Goal: Task Accomplishment & Management: Manage account settings

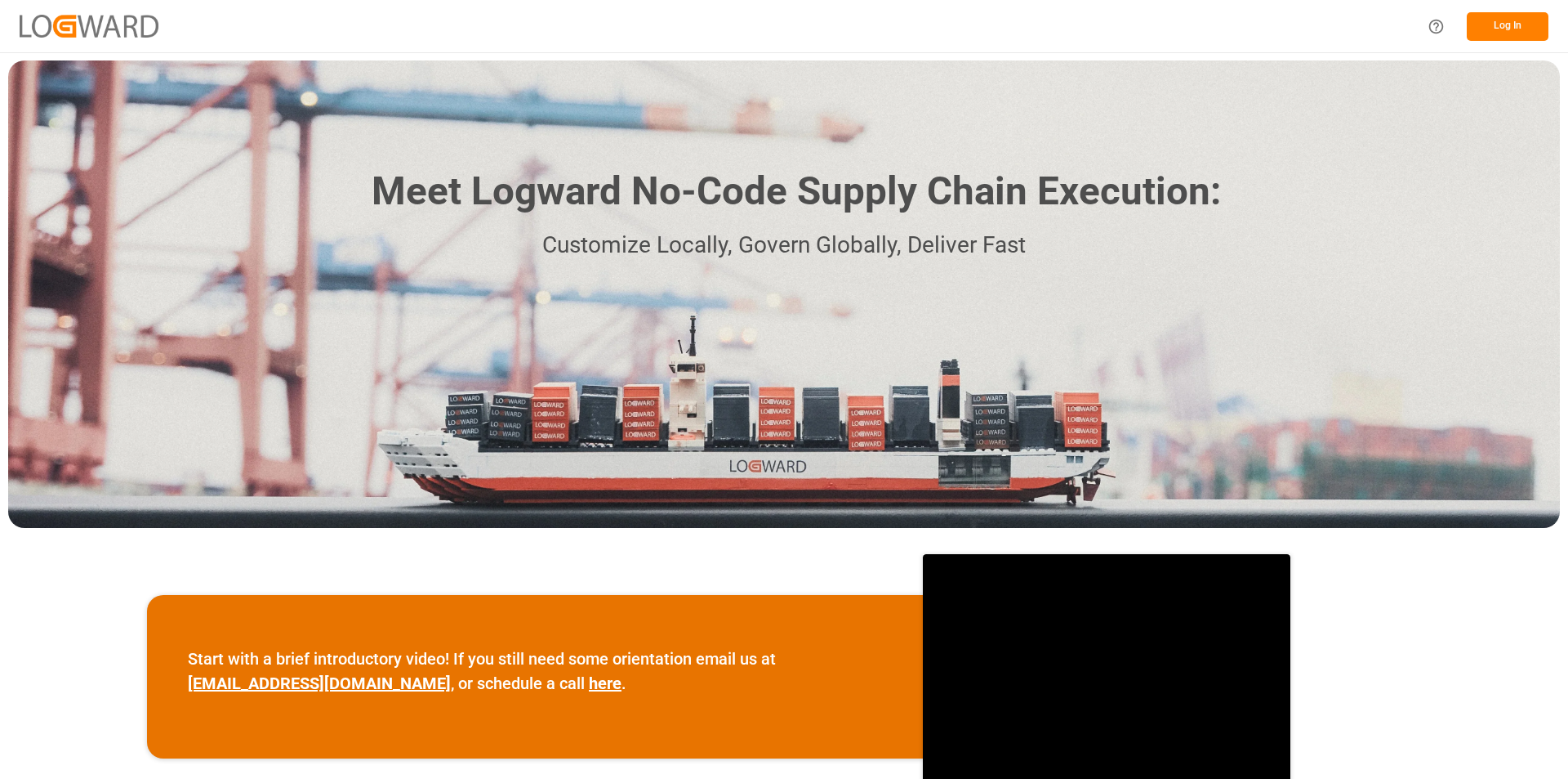
click at [1509, 26] on button "Log In" at bounding box center [1507, 27] width 82 height 29
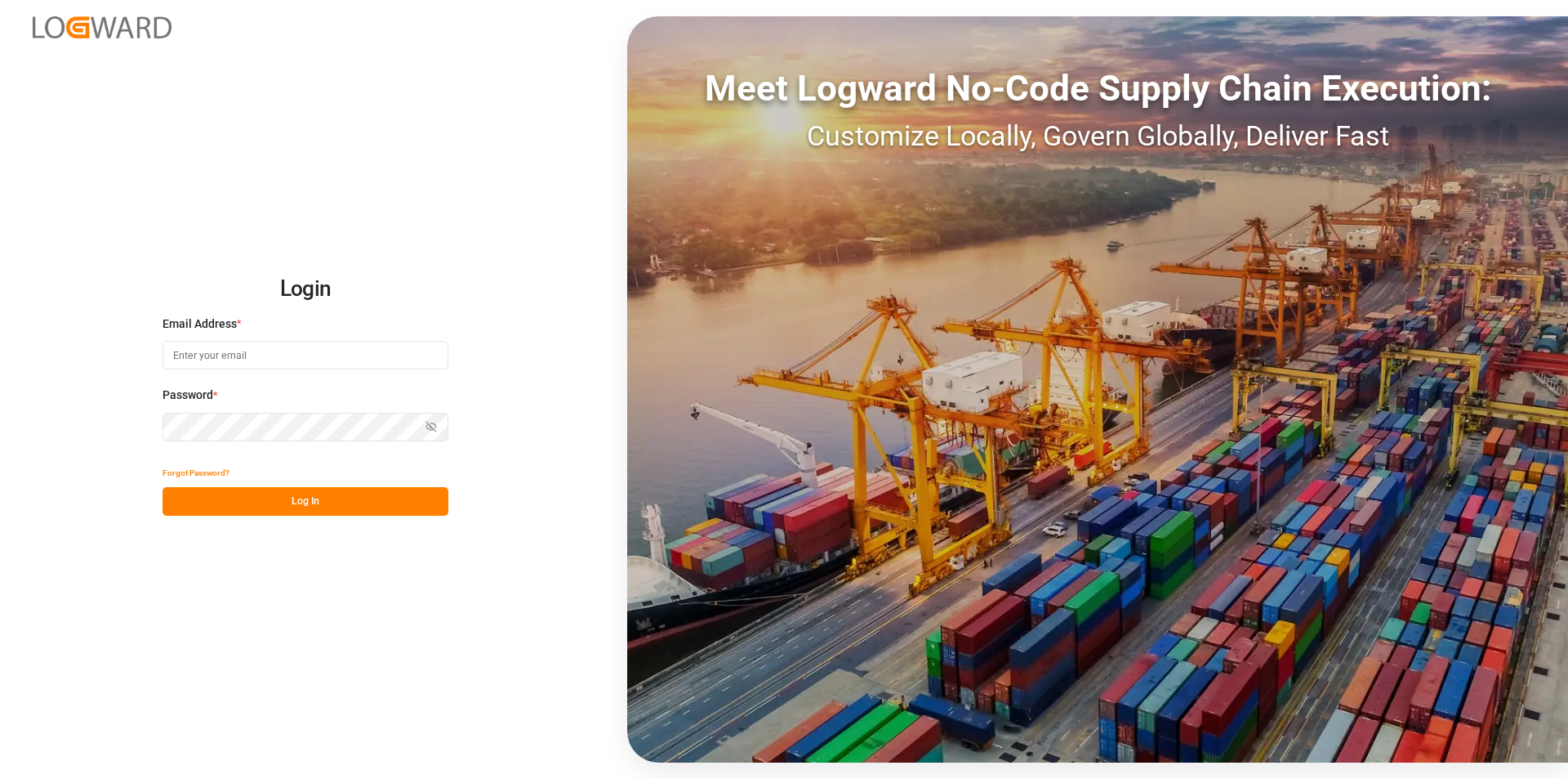
click at [236, 356] on input at bounding box center [305, 355] width 286 height 29
click at [205, 356] on input at bounding box center [305, 355] width 286 height 29
paste input "[PERSON_NAME][EMAIL_ADDRESS][PERSON_NAME][DOMAIN_NAME]"
type input "[PERSON_NAME][EMAIL_ADDRESS][PERSON_NAME][DOMAIN_NAME]"
drag, startPoint x: 266, startPoint y: 502, endPoint x: 252, endPoint y: 409, distance: 94.0
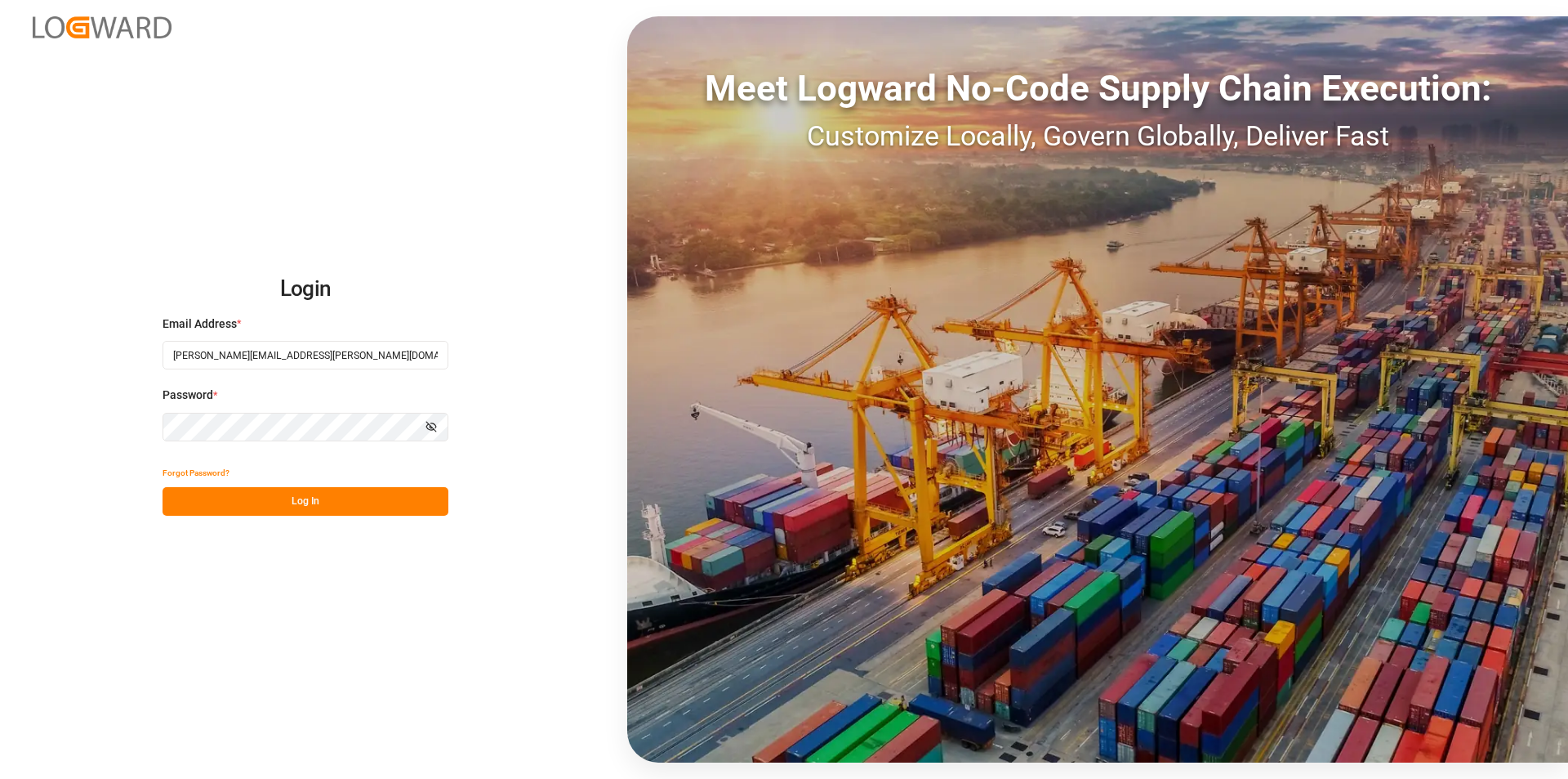
click at [267, 502] on button "Log In" at bounding box center [305, 502] width 286 height 29
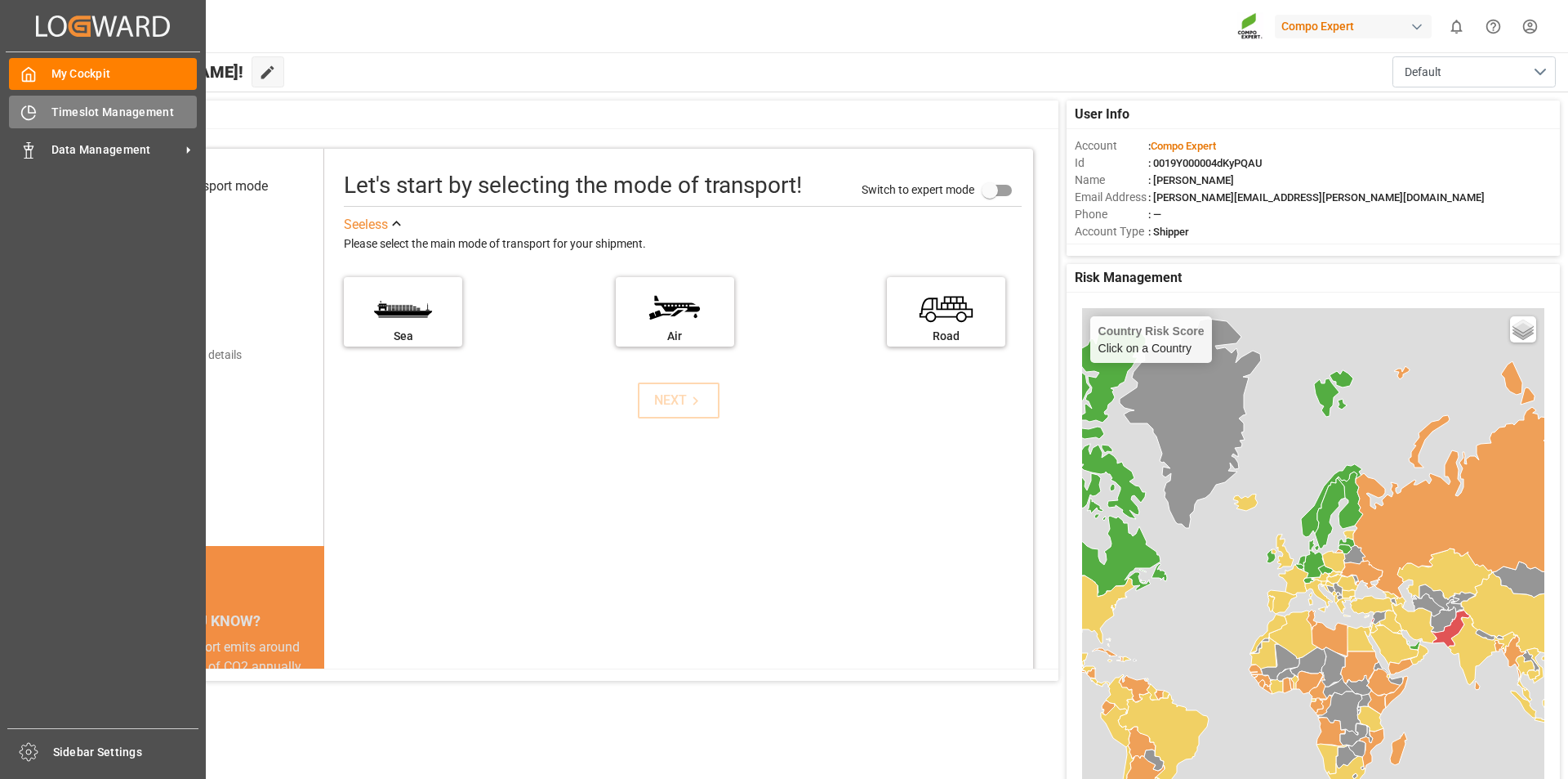
click at [111, 115] on span "Timeslot Management" at bounding box center [124, 113] width 147 height 17
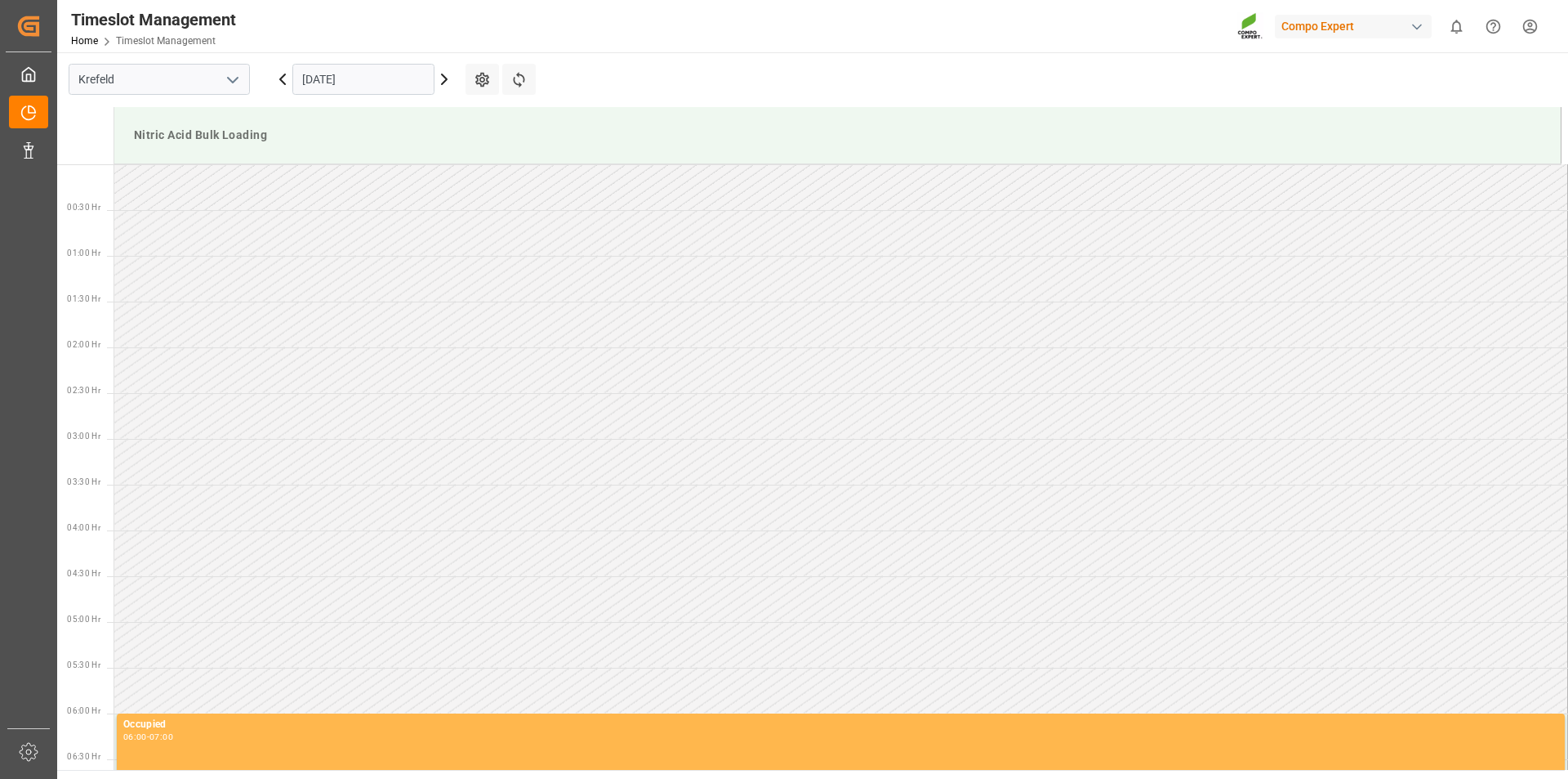
scroll to position [1270, 0]
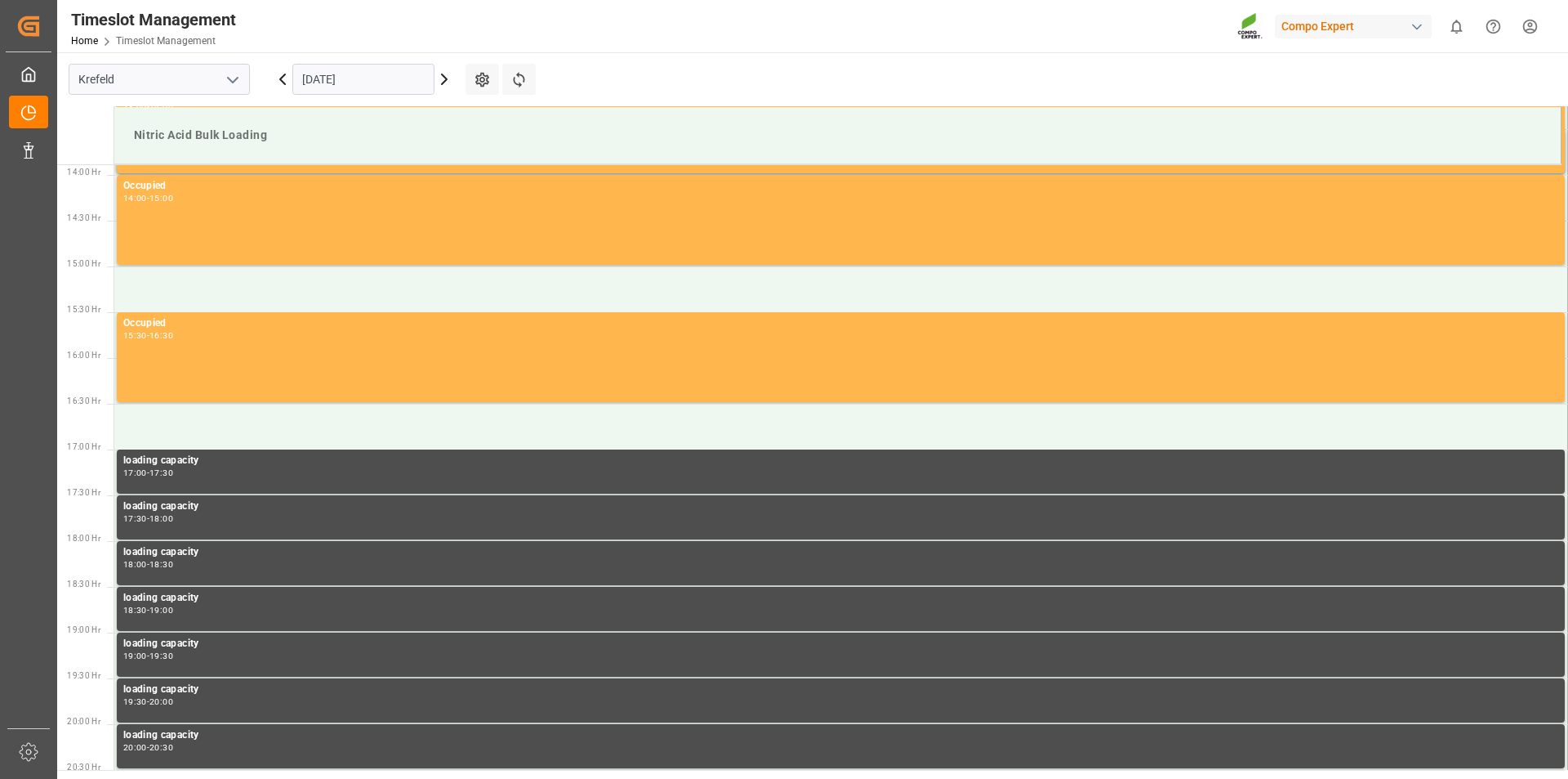
click at [454, 77] on div "[DATE]" at bounding box center [364, 79] width 205 height 54
click at [445, 80] on icon at bounding box center [444, 79] width 19 height 19
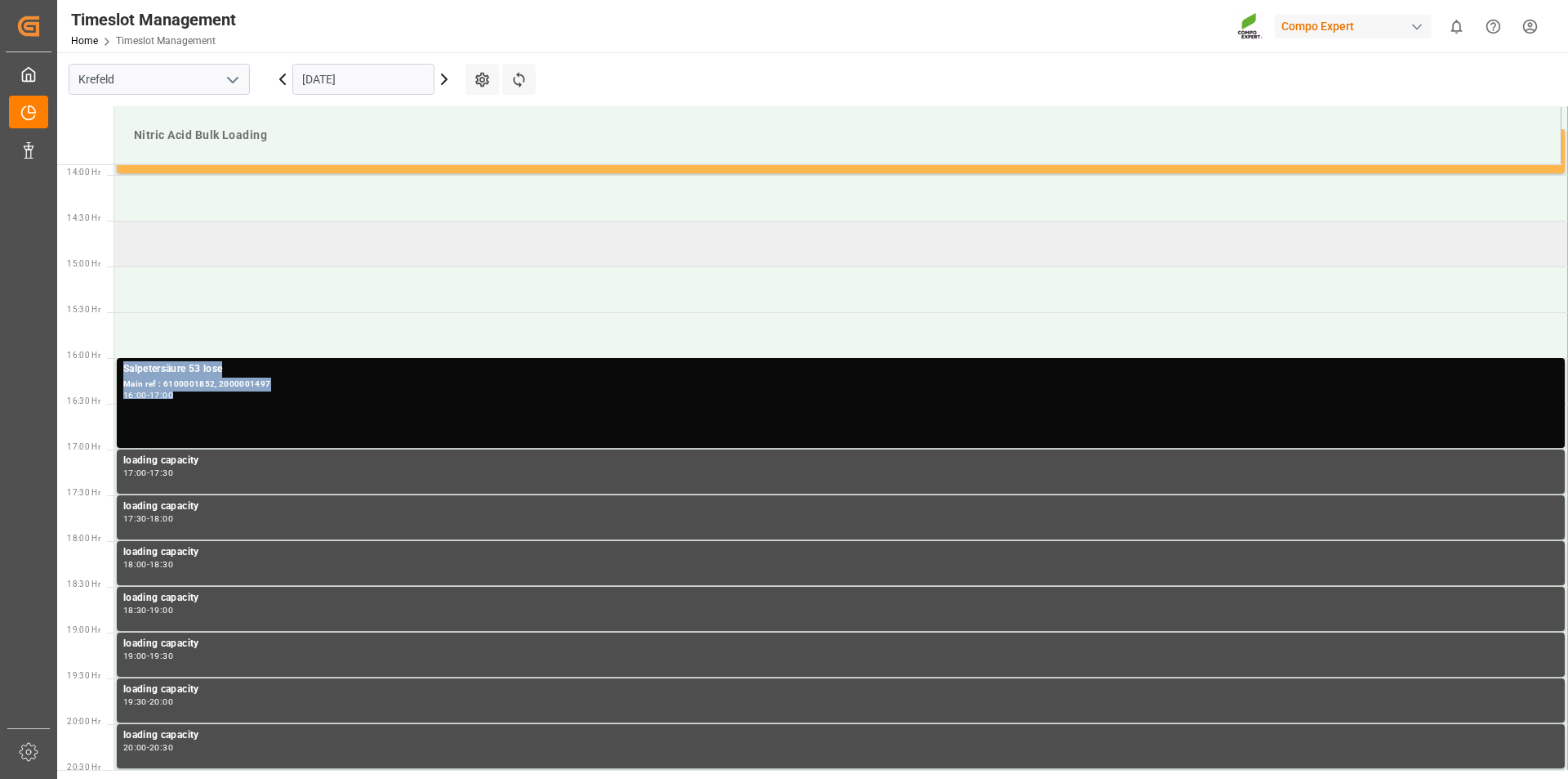
drag, startPoint x: 234, startPoint y: 391, endPoint x: 239, endPoint y: 243, distance: 148.1
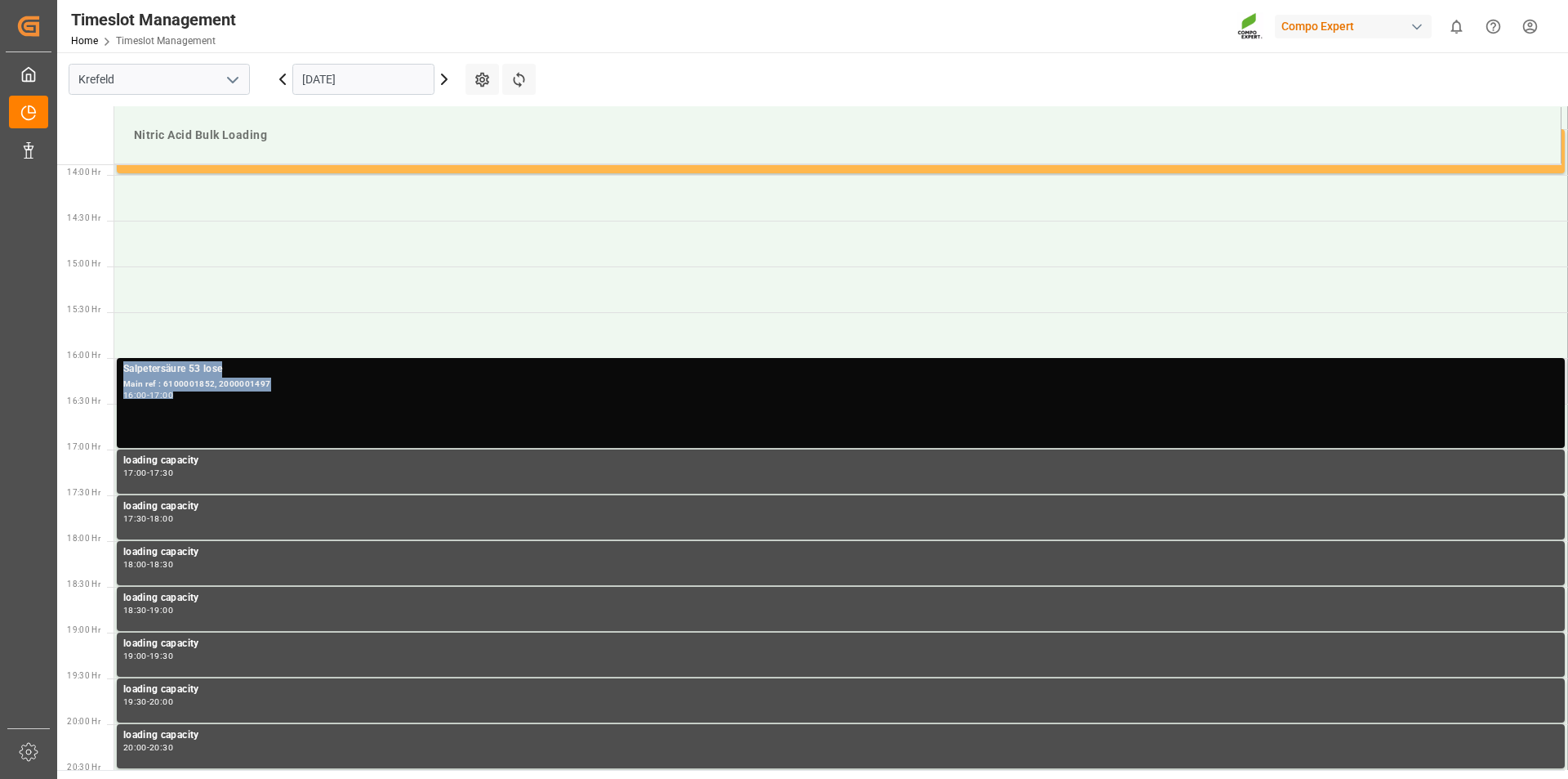
click at [224, 380] on div "Main ref : 6100001852, 2000001497" at bounding box center [840, 384] width 1435 height 14
click at [194, 380] on div "Main ref : 6100001852, 2000001497" at bounding box center [840, 384] width 1435 height 14
click at [188, 365] on div "Salpetersäure 53 lose" at bounding box center [840, 369] width 1435 height 16
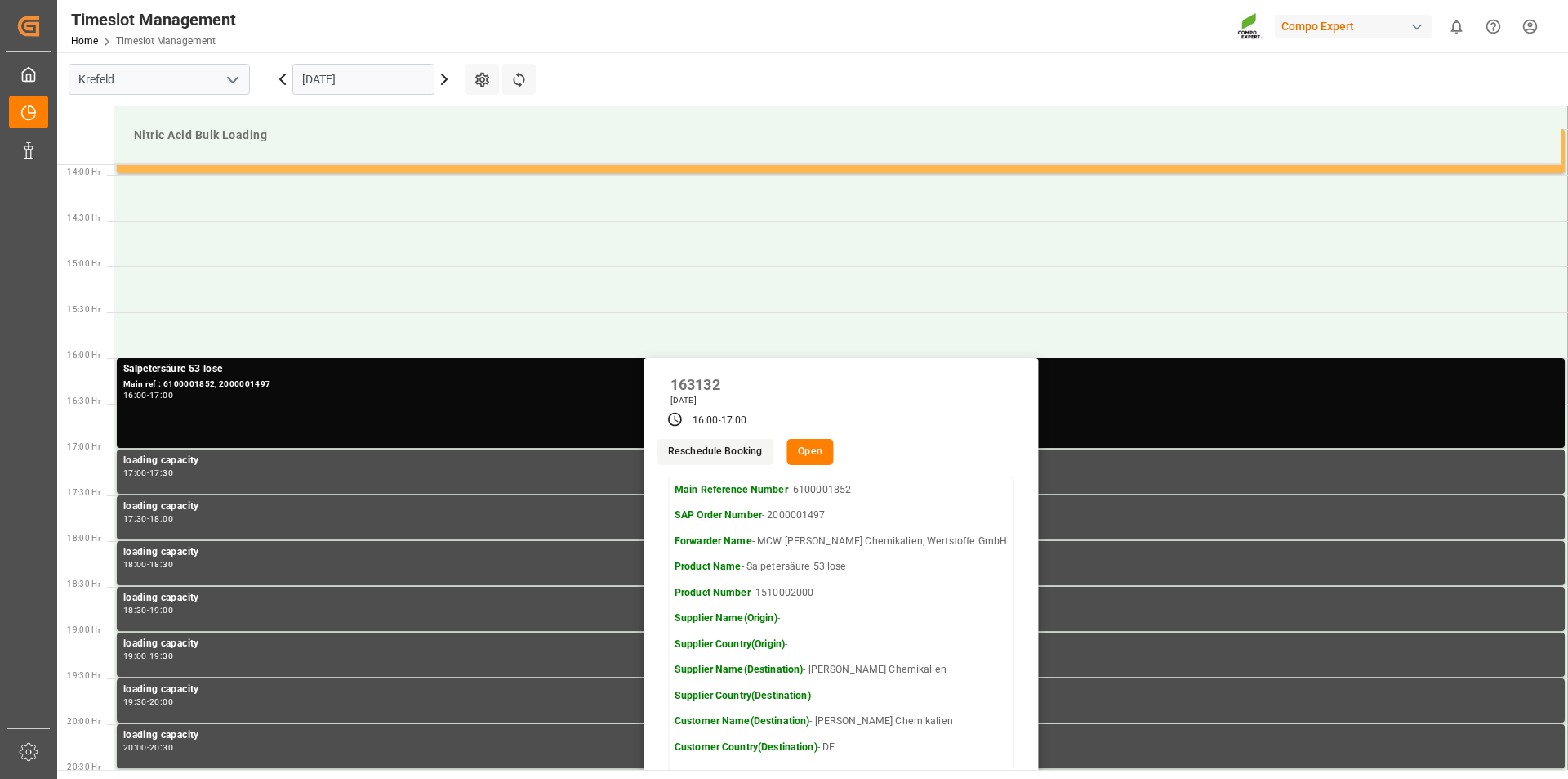
click at [830, 459] on button "Open" at bounding box center [810, 452] width 47 height 26
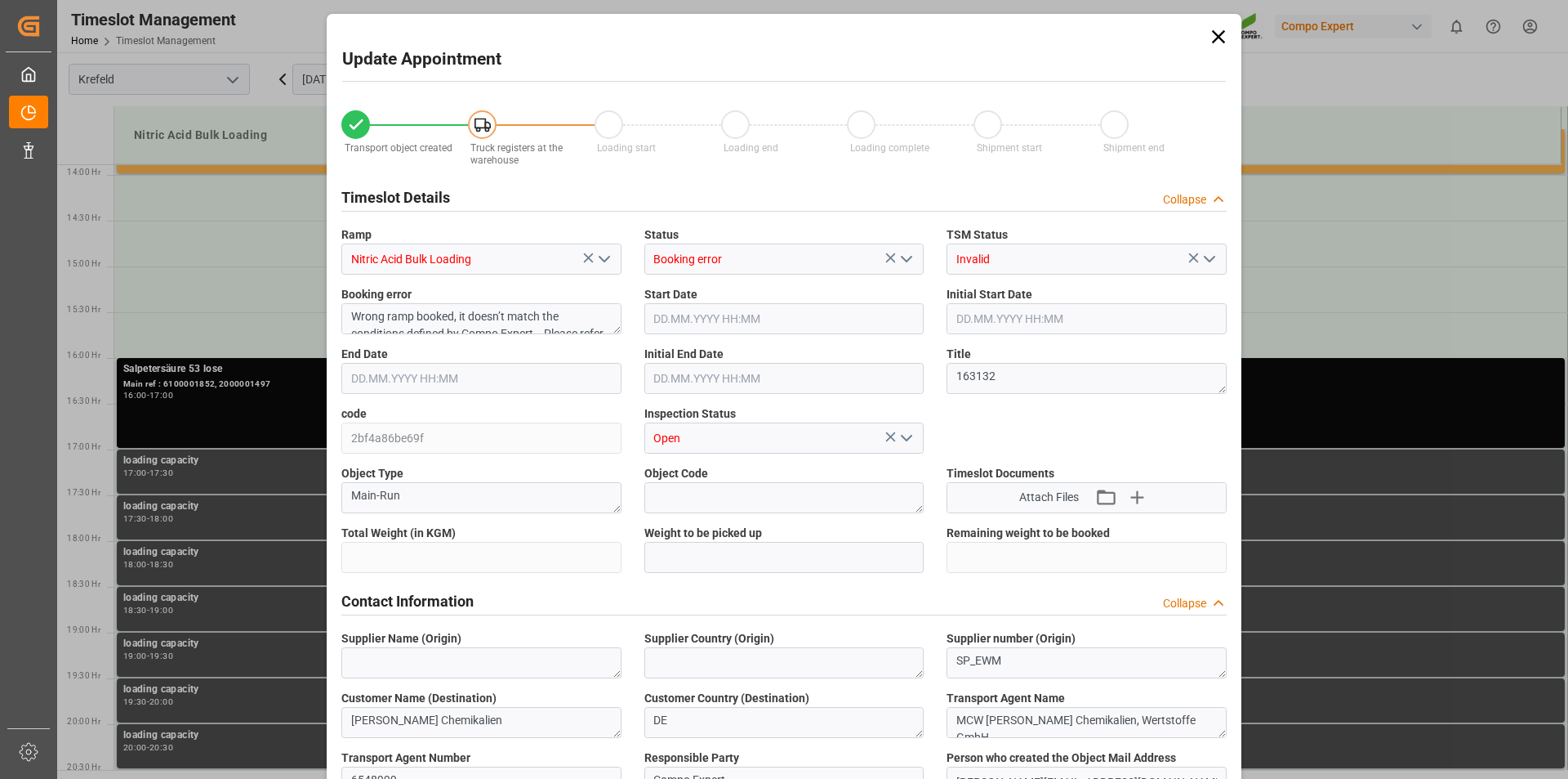
type input "23000"
type input "0"
type input "[DATE] 16:00"
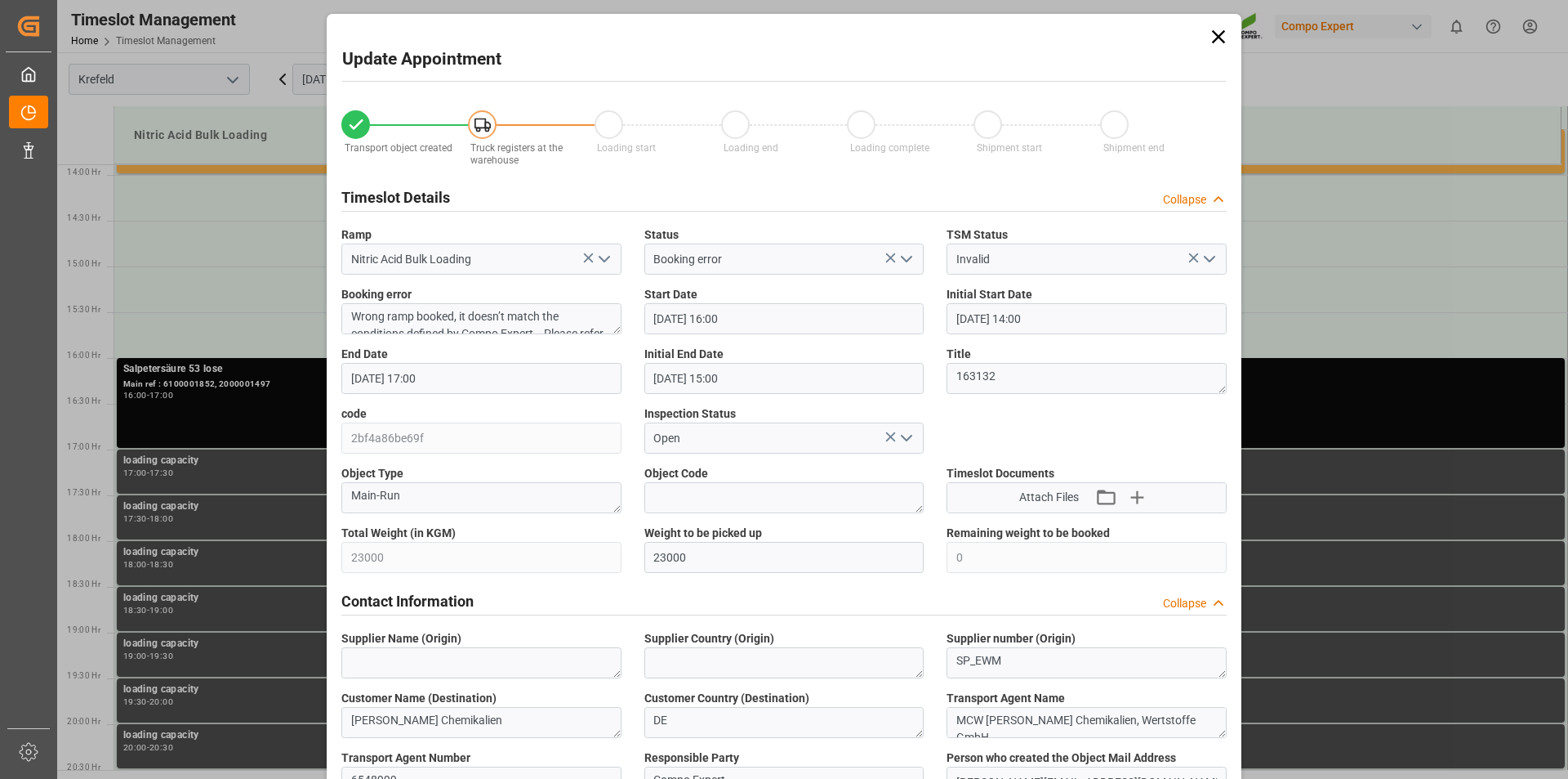
type input "[DATE] 14:00"
type input "[DATE] 17:00"
type input "[DATE] 15:00"
type input "[DATE] 10:57"
type input "[DATE] 09:25"
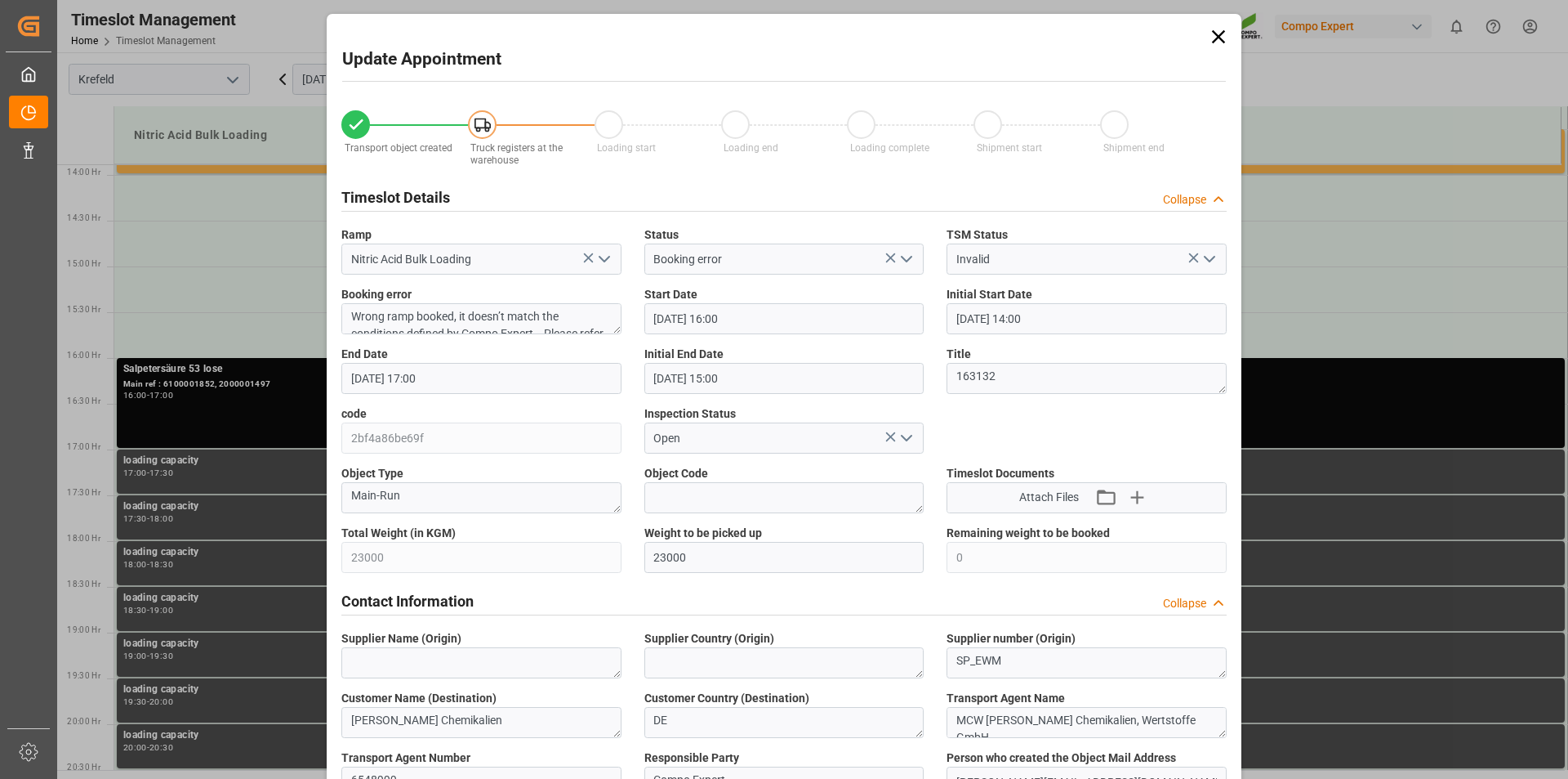
click at [720, 314] on input "[DATE] 16:00" at bounding box center [784, 319] width 280 height 31
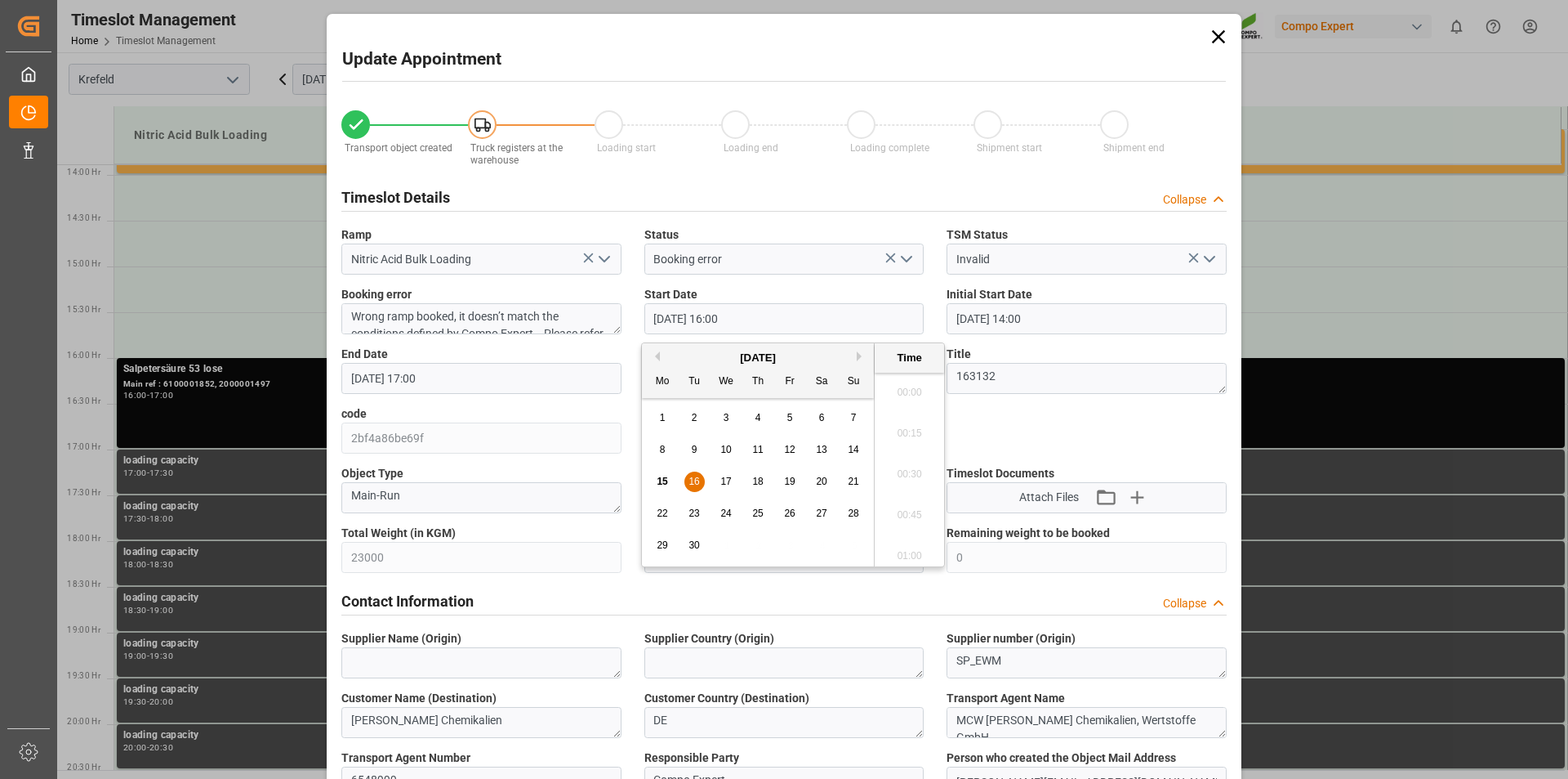
scroll to position [2539, 0]
click at [731, 315] on input "[DATE] 14:00" at bounding box center [784, 319] width 280 height 31
click at [831, 314] on input "[DATE] 14:30" at bounding box center [784, 319] width 280 height 31
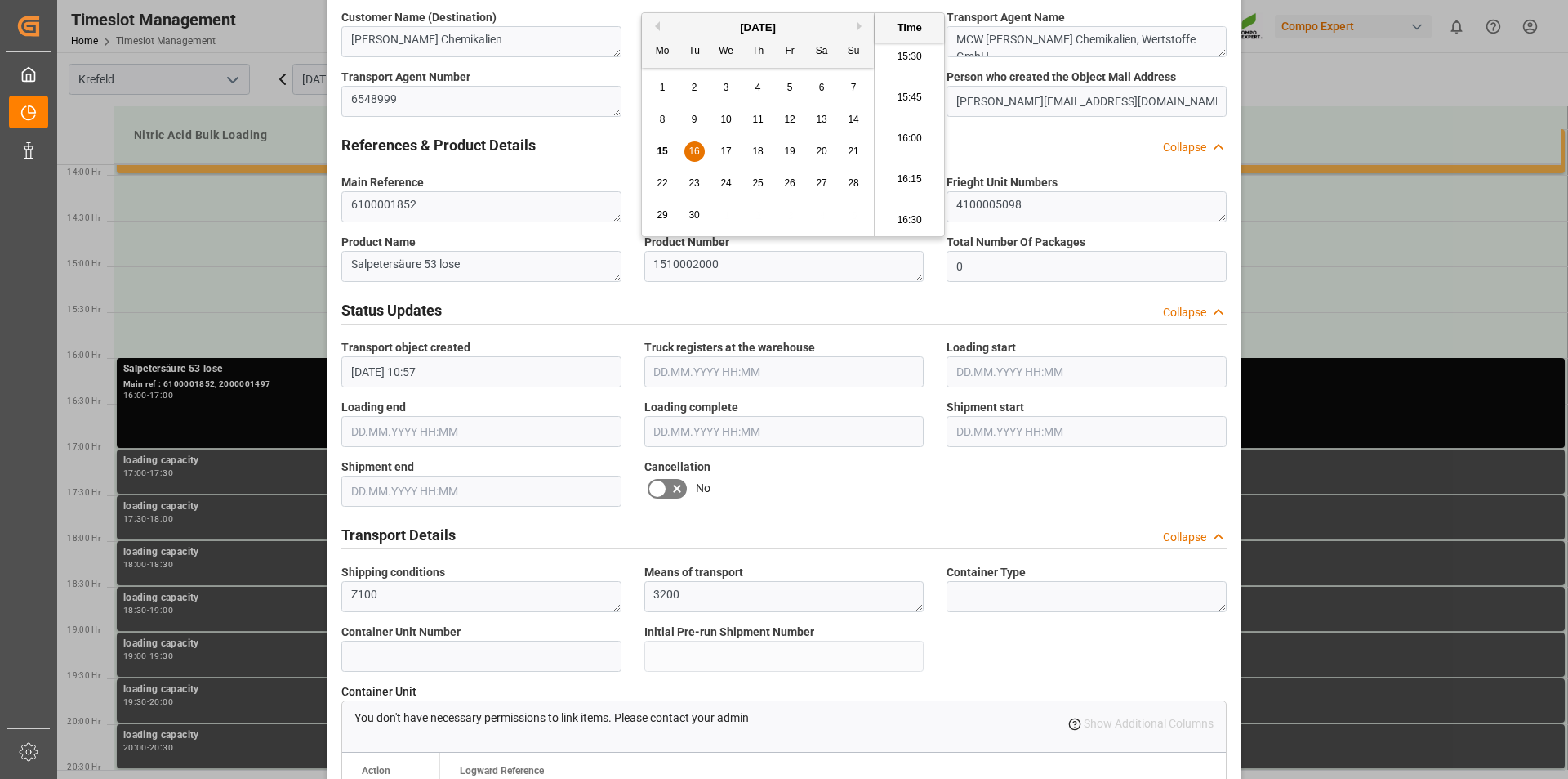
scroll to position [1361, 0]
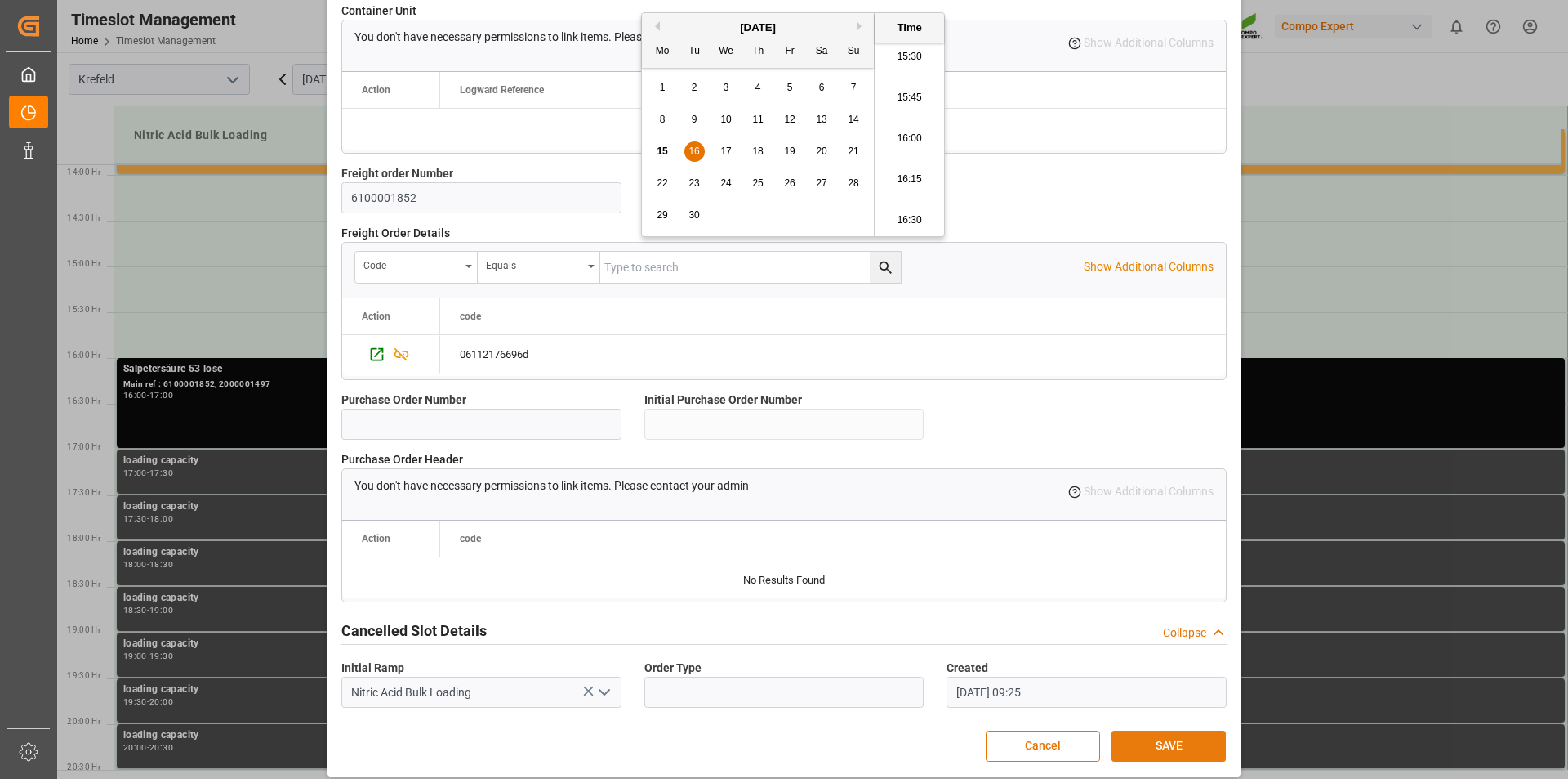
type input "[DATE] 14:30"
drag, startPoint x: 1161, startPoint y: 747, endPoint x: 1116, endPoint y: 703, distance: 62.9
click at [1161, 745] on button "SAVE" at bounding box center [1169, 746] width 115 height 31
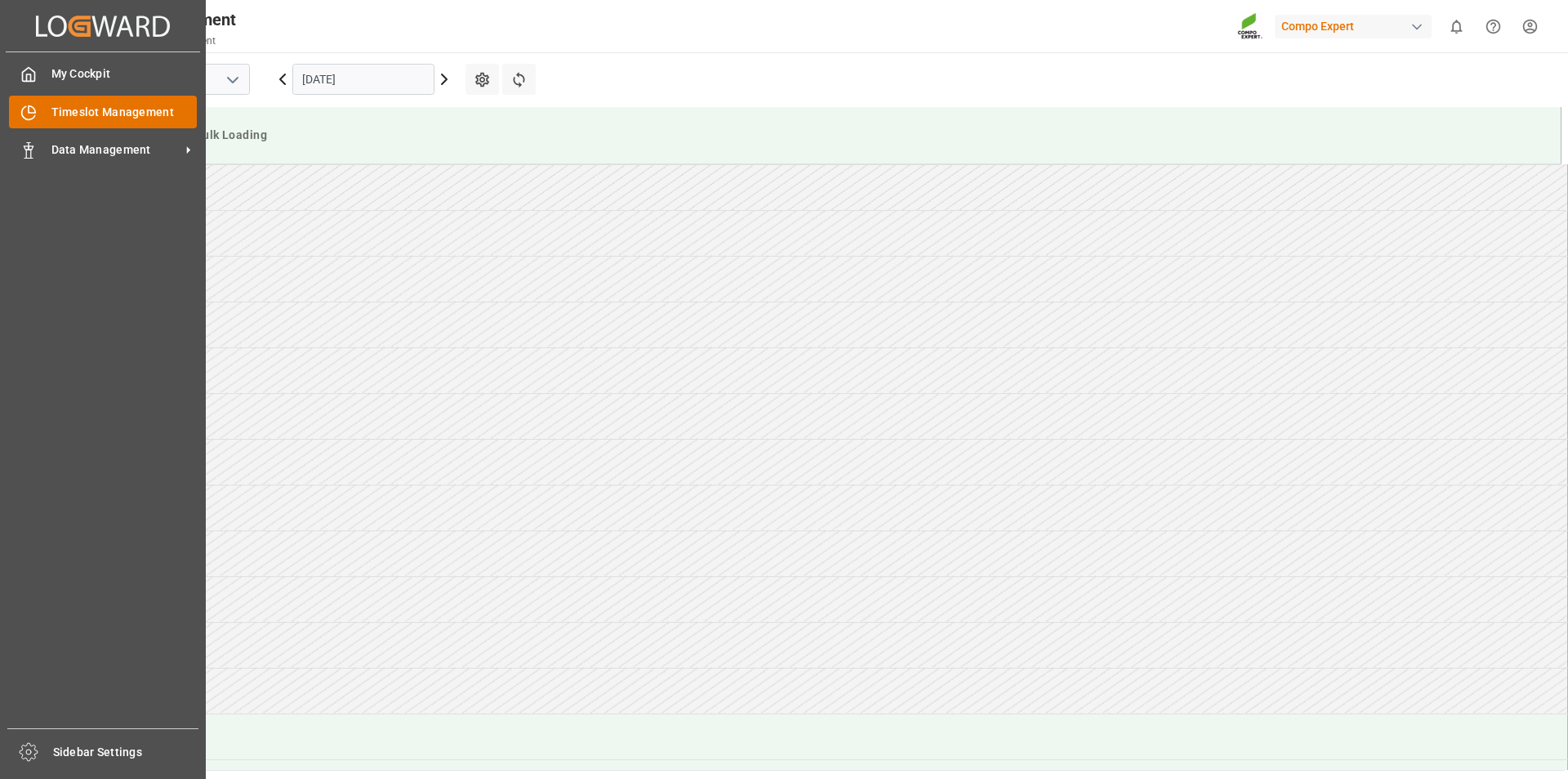
scroll to position [1180, 0]
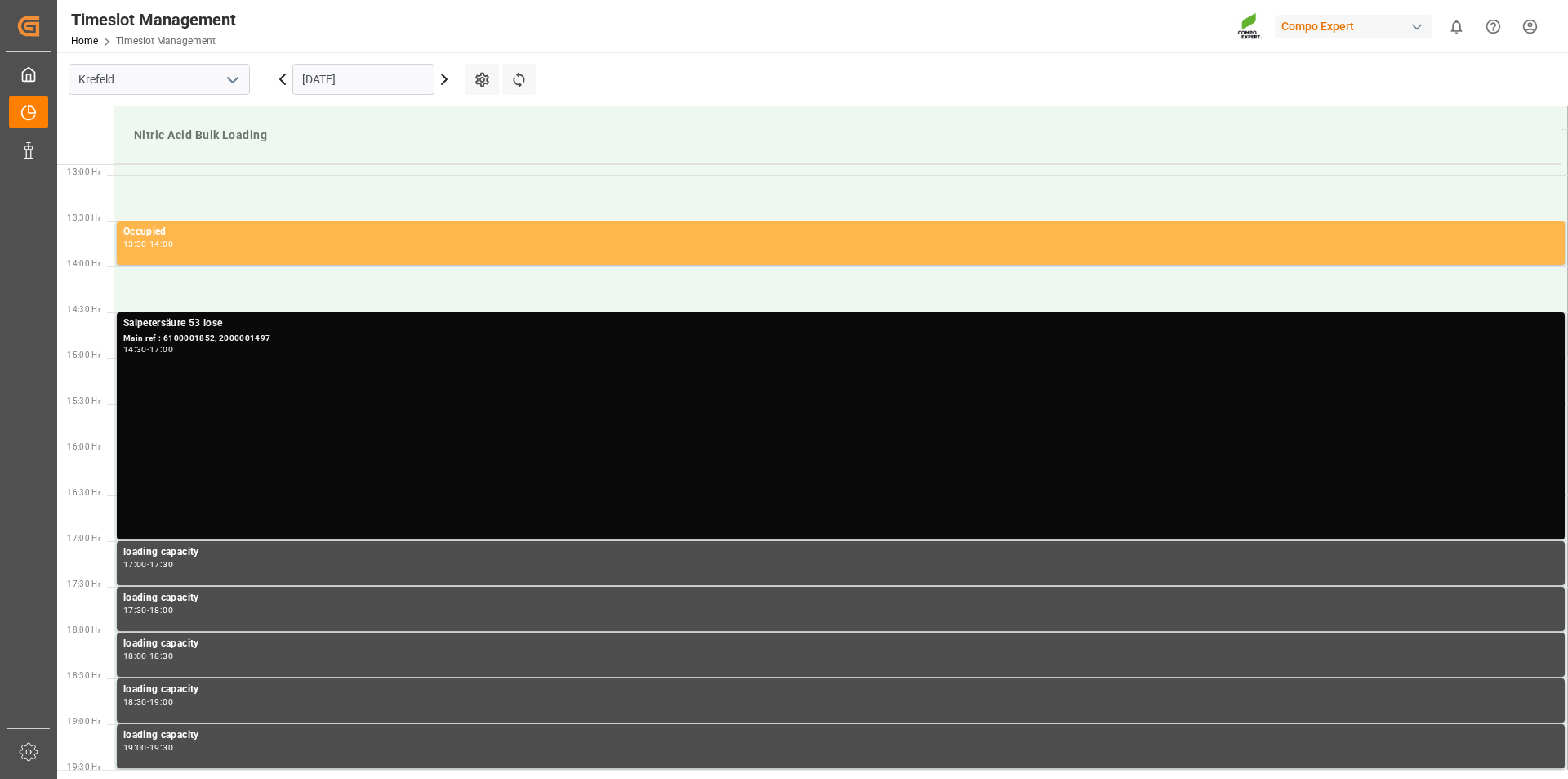
click at [176, 329] on div "Salpetersäure 53 lose" at bounding box center [840, 323] width 1435 height 16
click at [461, 339] on div "Main ref : 6100001852, 2000001497" at bounding box center [840, 339] width 1435 height 14
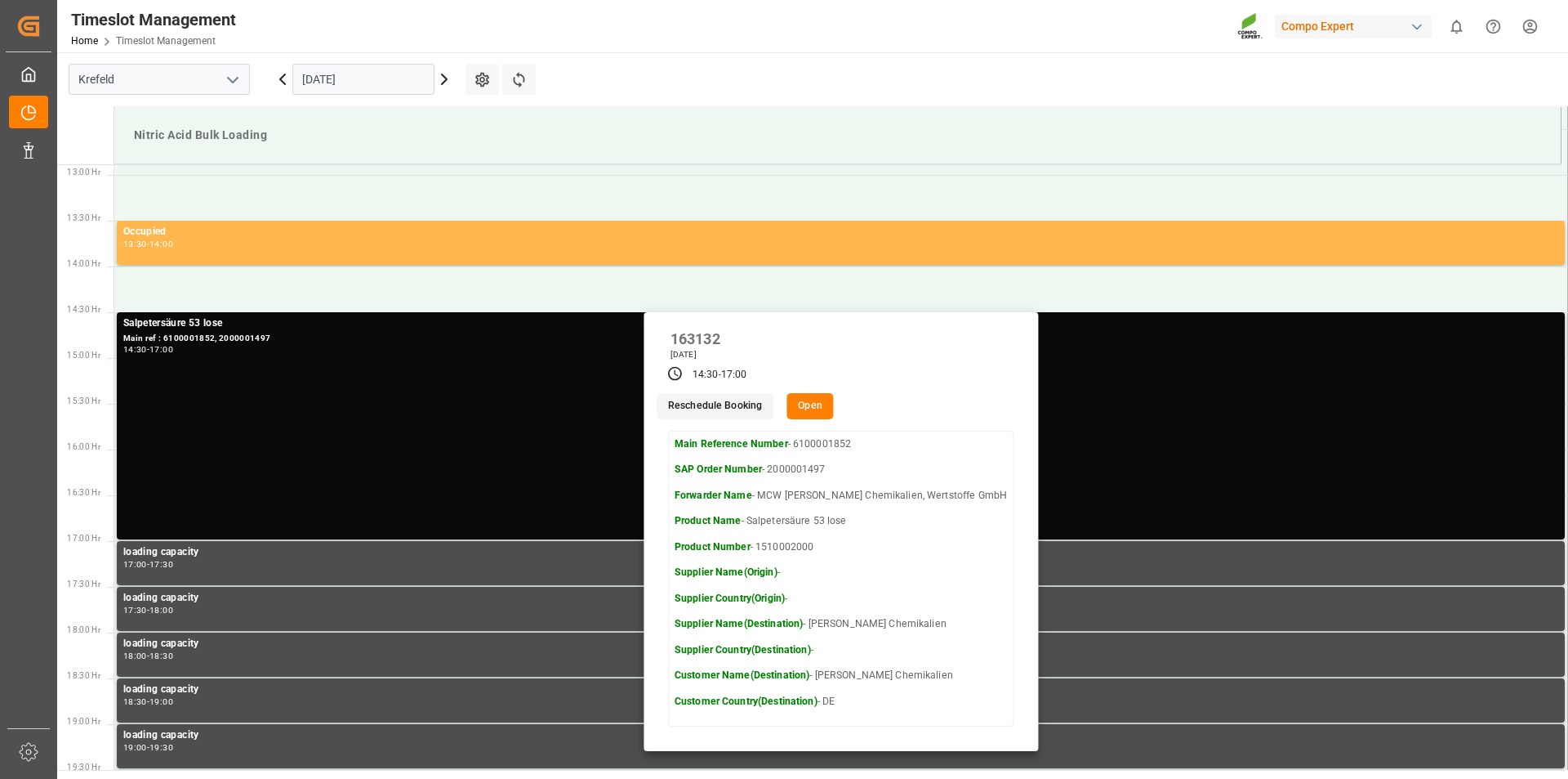
click at [832, 418] on button "Open" at bounding box center [810, 405] width 47 height 26
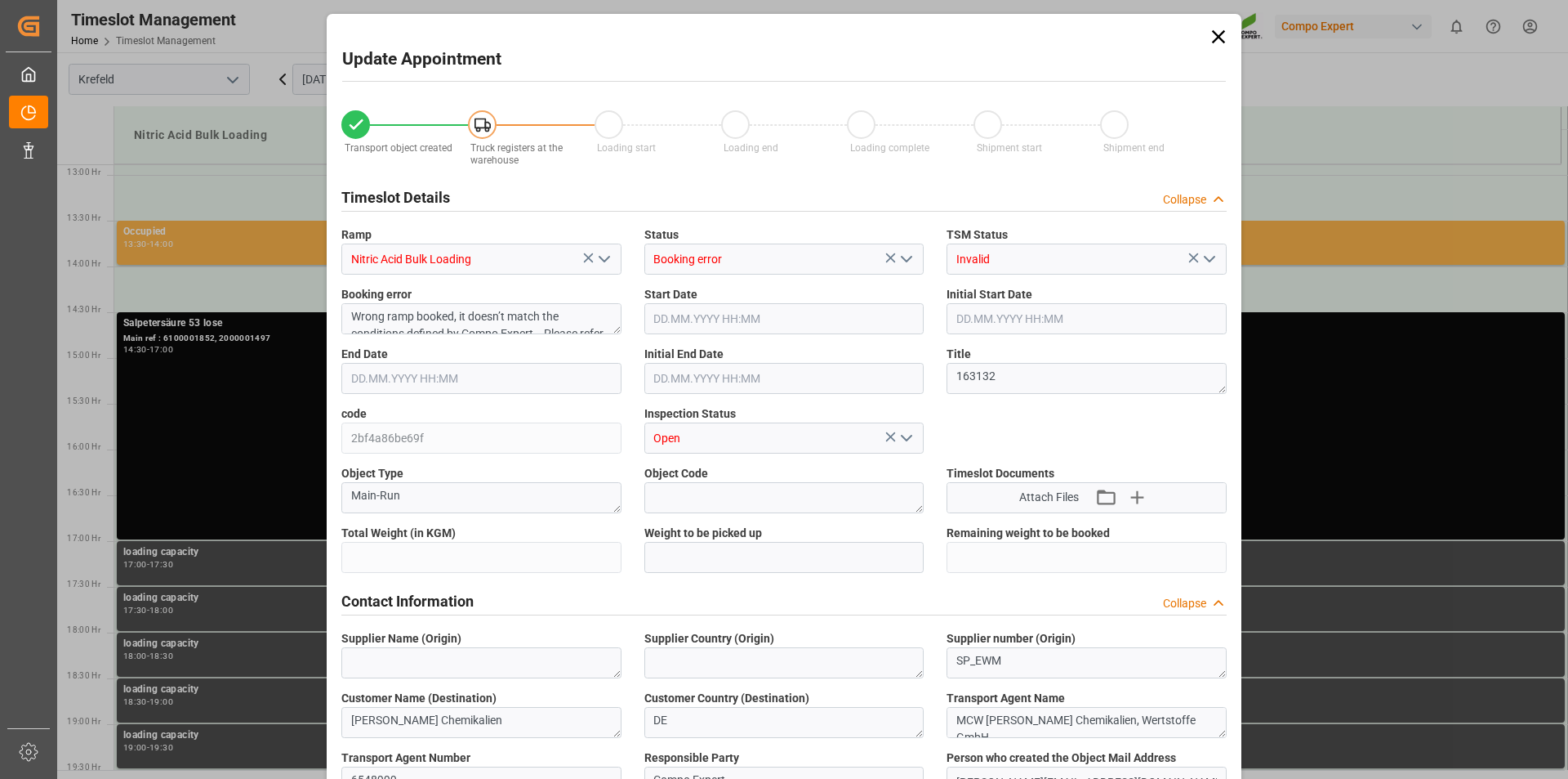
type input "23000"
type input "0"
type input "[DATE] 14:30"
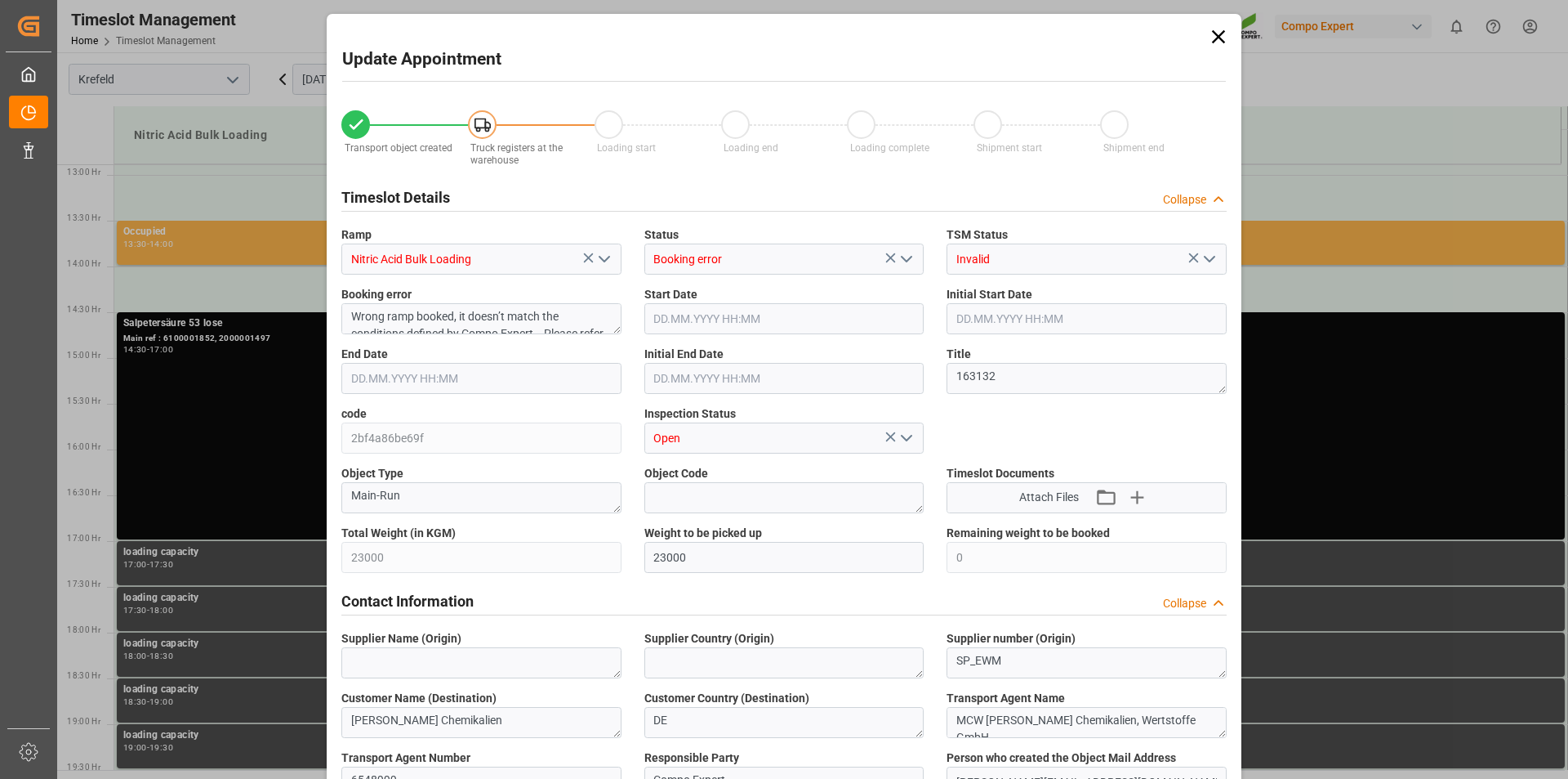
type input "[DATE] 14:00"
type input "[DATE] 17:00"
type input "[DATE] 15:00"
type input "[DATE] 10:57"
type input "[DATE] 09:25"
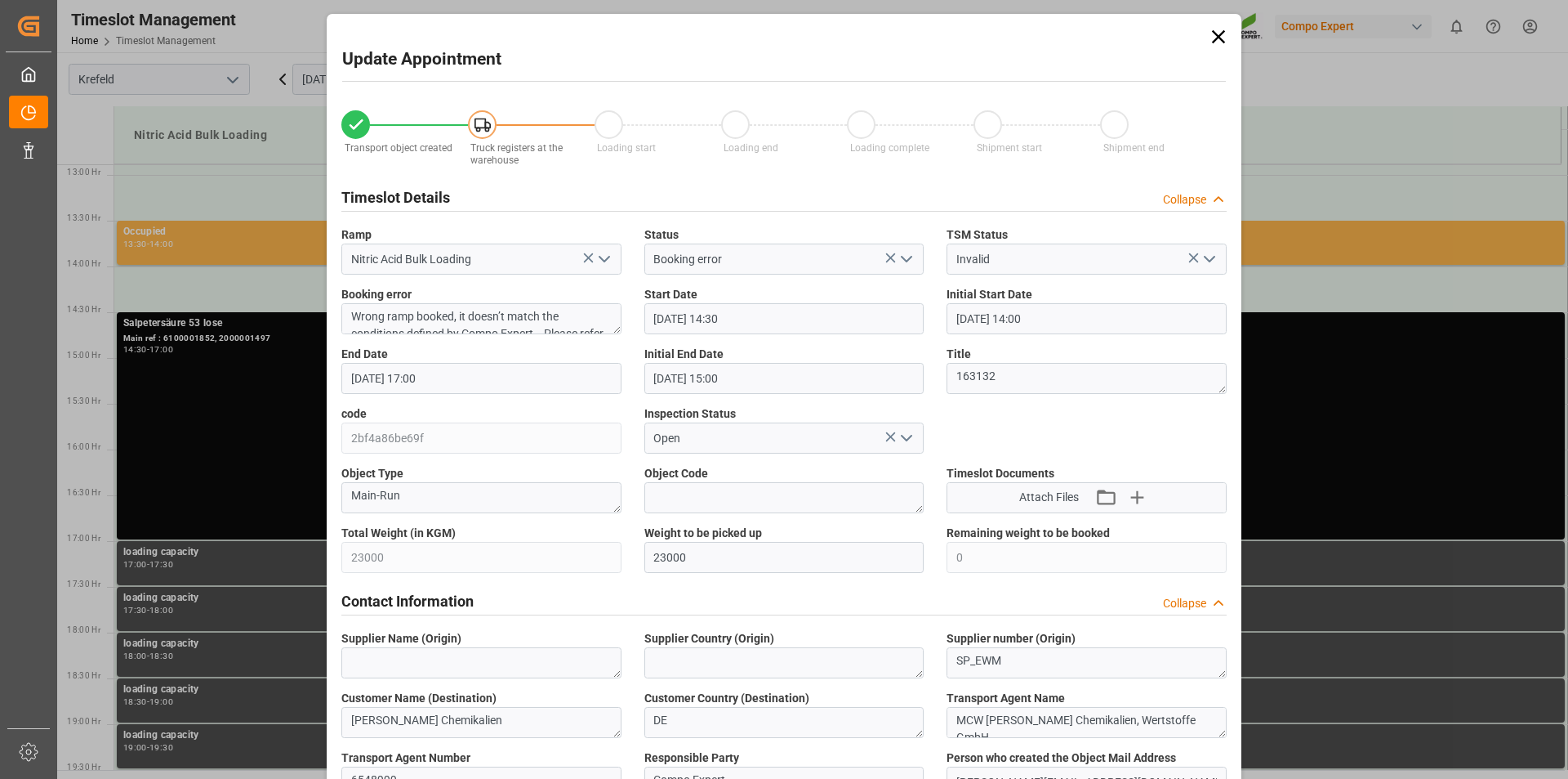
click at [416, 376] on input "[DATE] 17:00" at bounding box center [481, 378] width 280 height 31
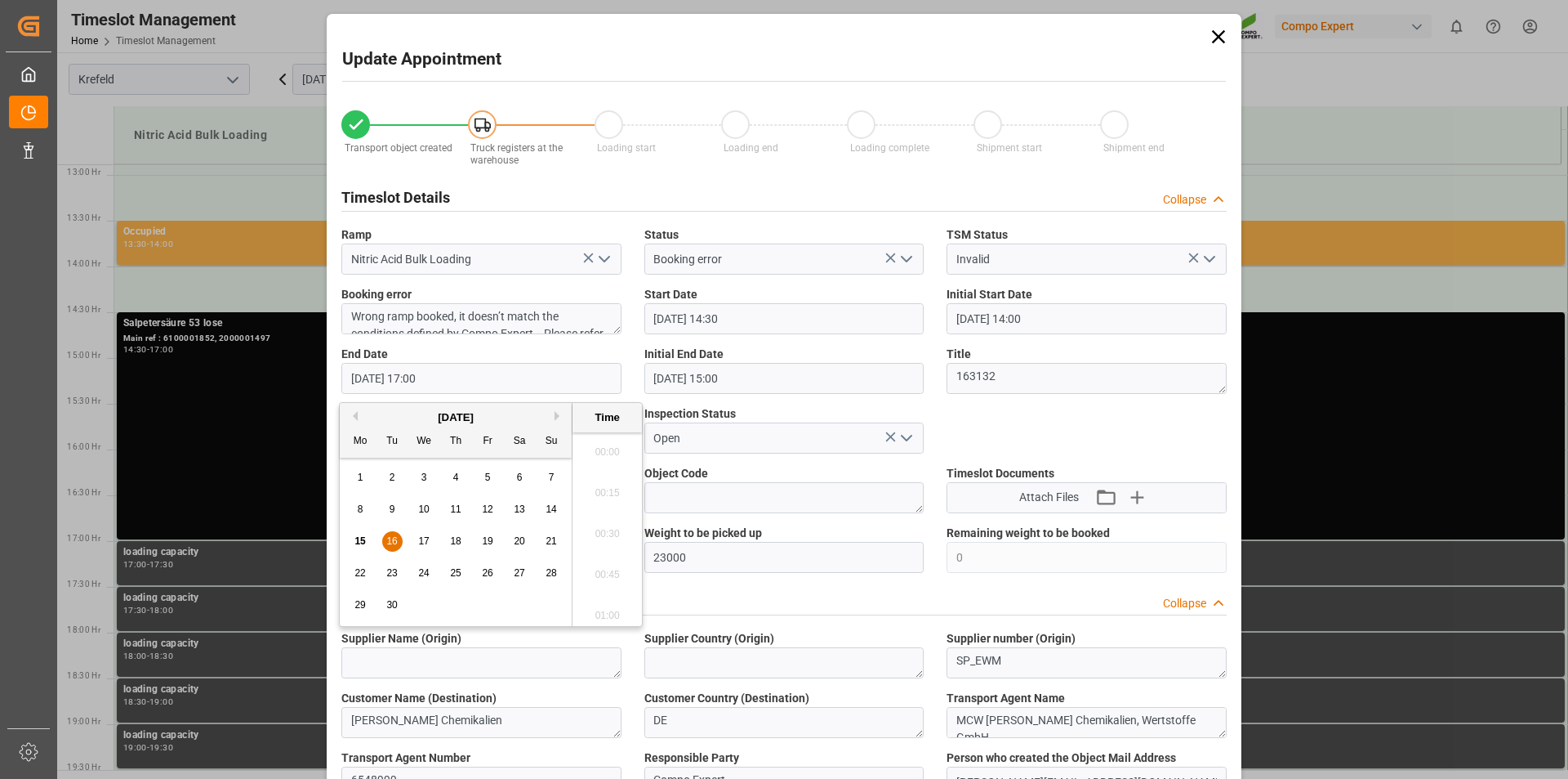
scroll to position [2702, 0]
type input "[DATE] 15:30"
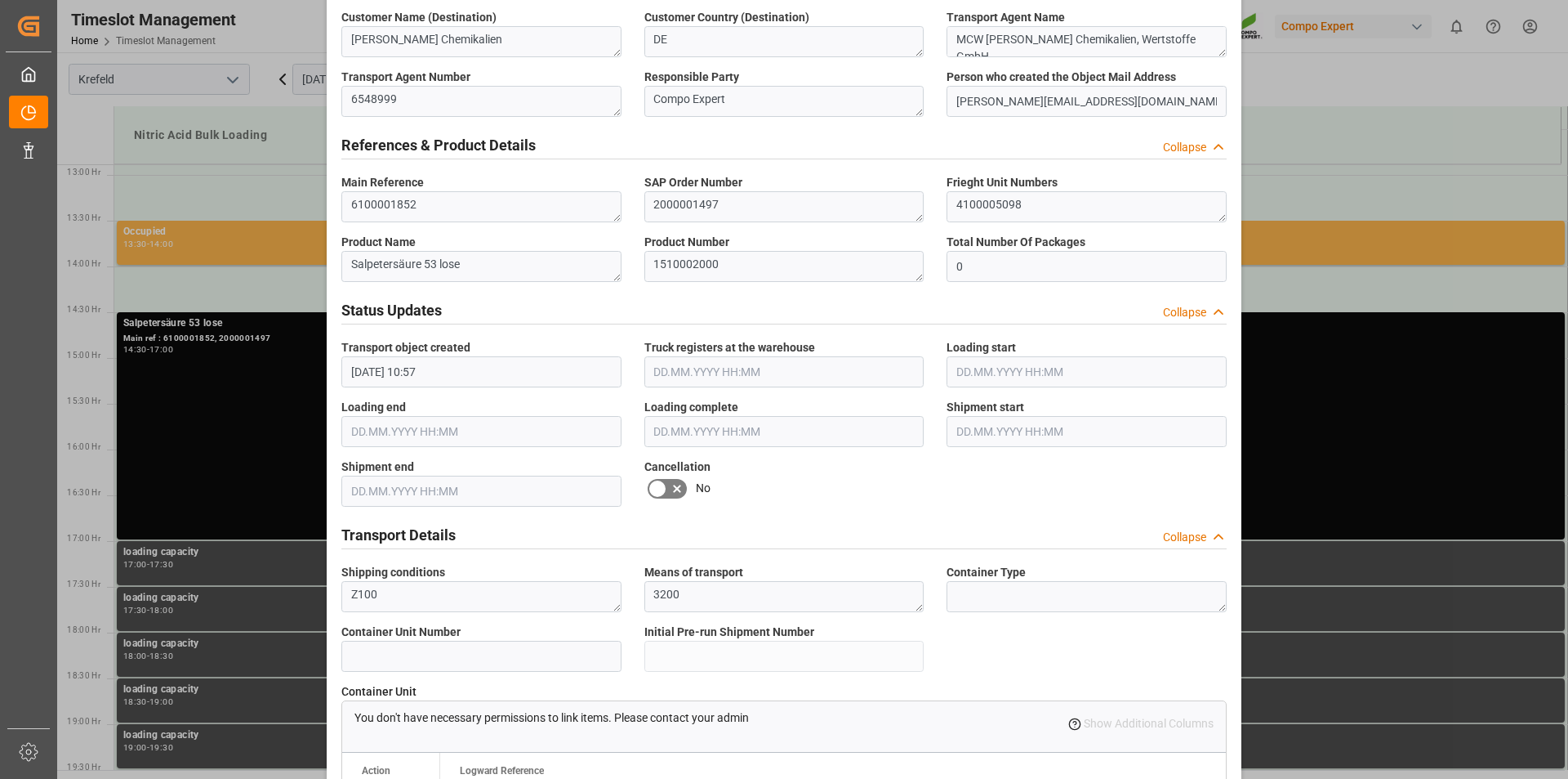
scroll to position [1361, 0]
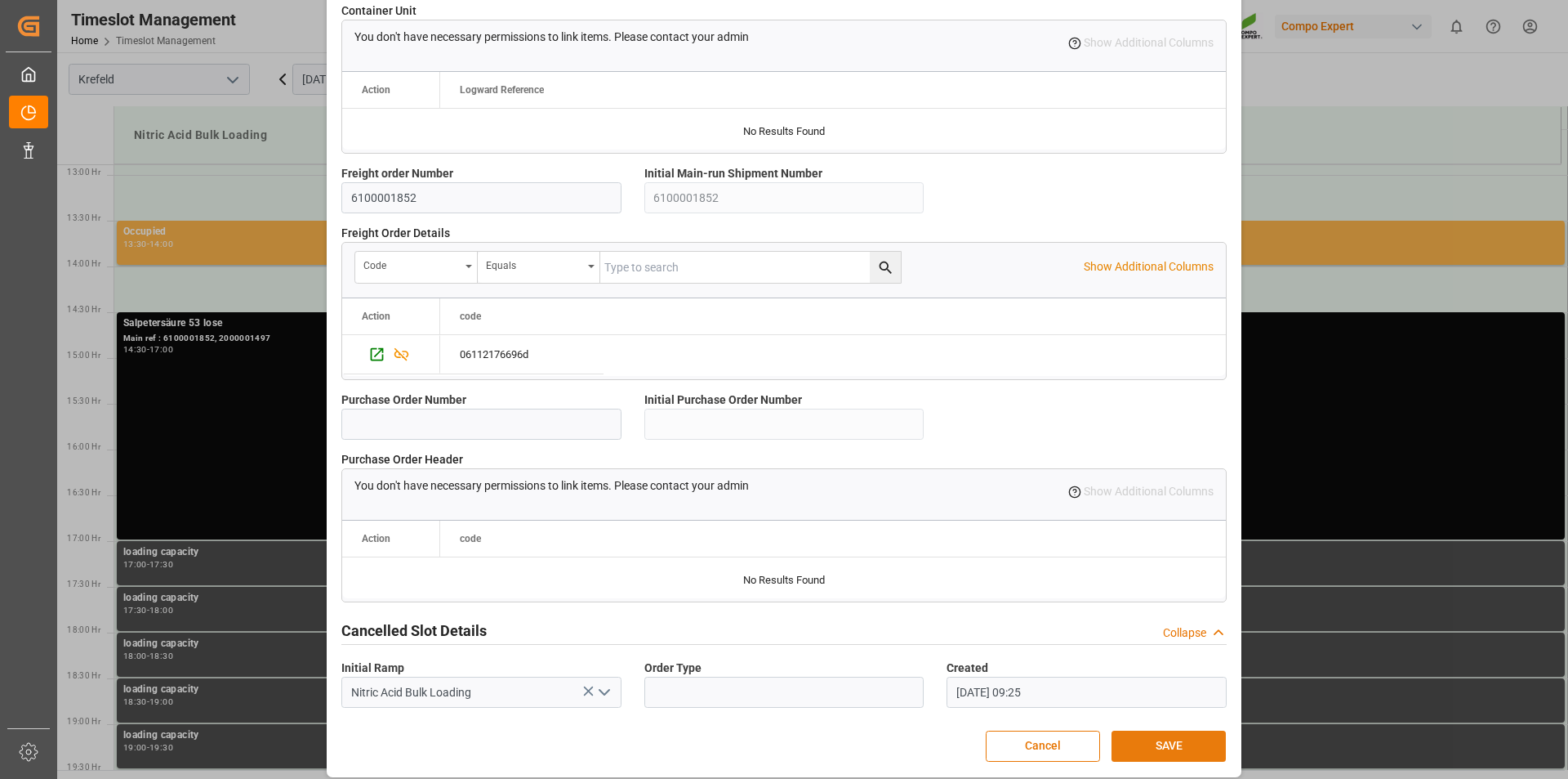
click at [1158, 746] on button "SAVE" at bounding box center [1169, 746] width 115 height 31
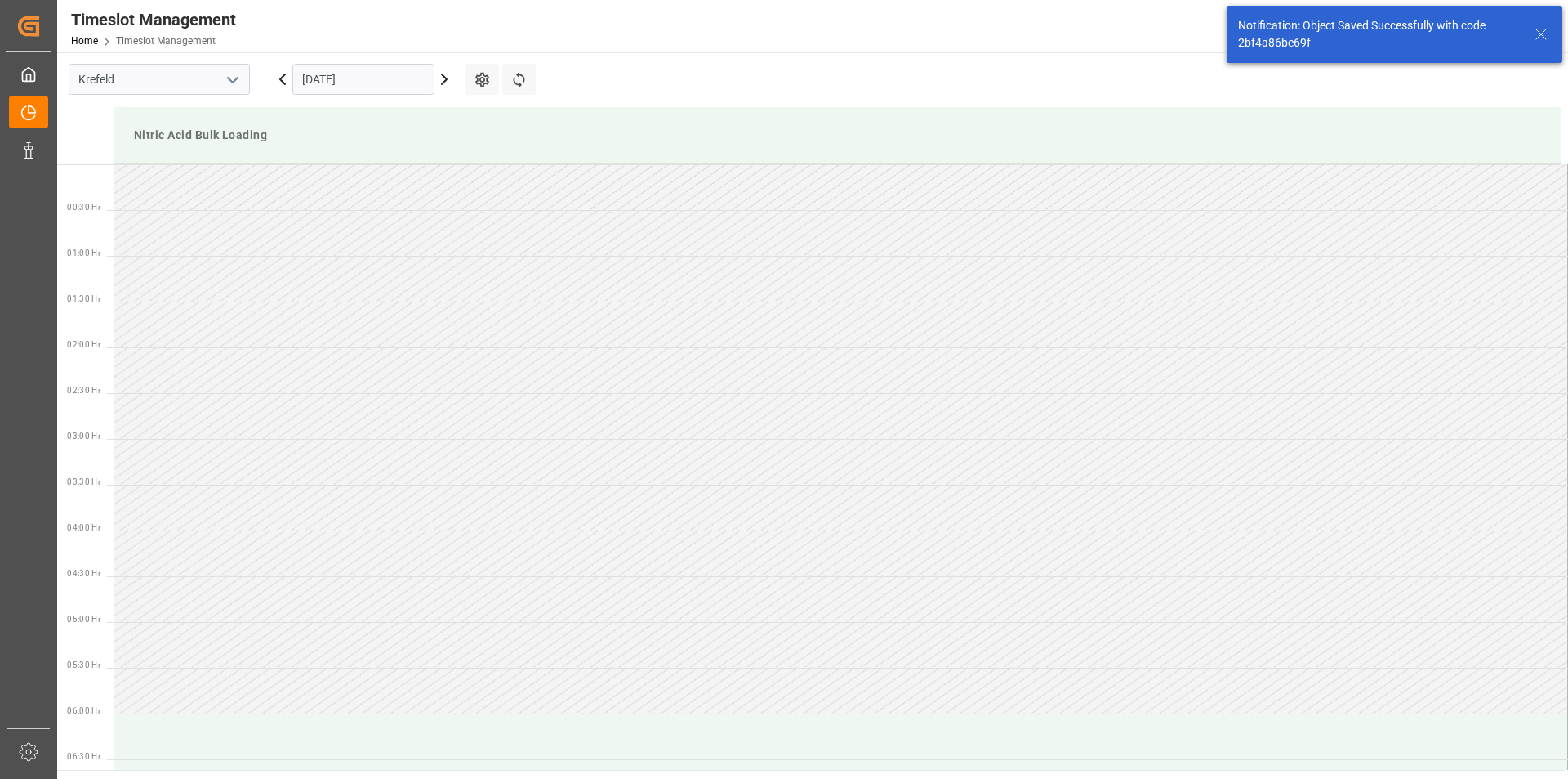
scroll to position [1180, 0]
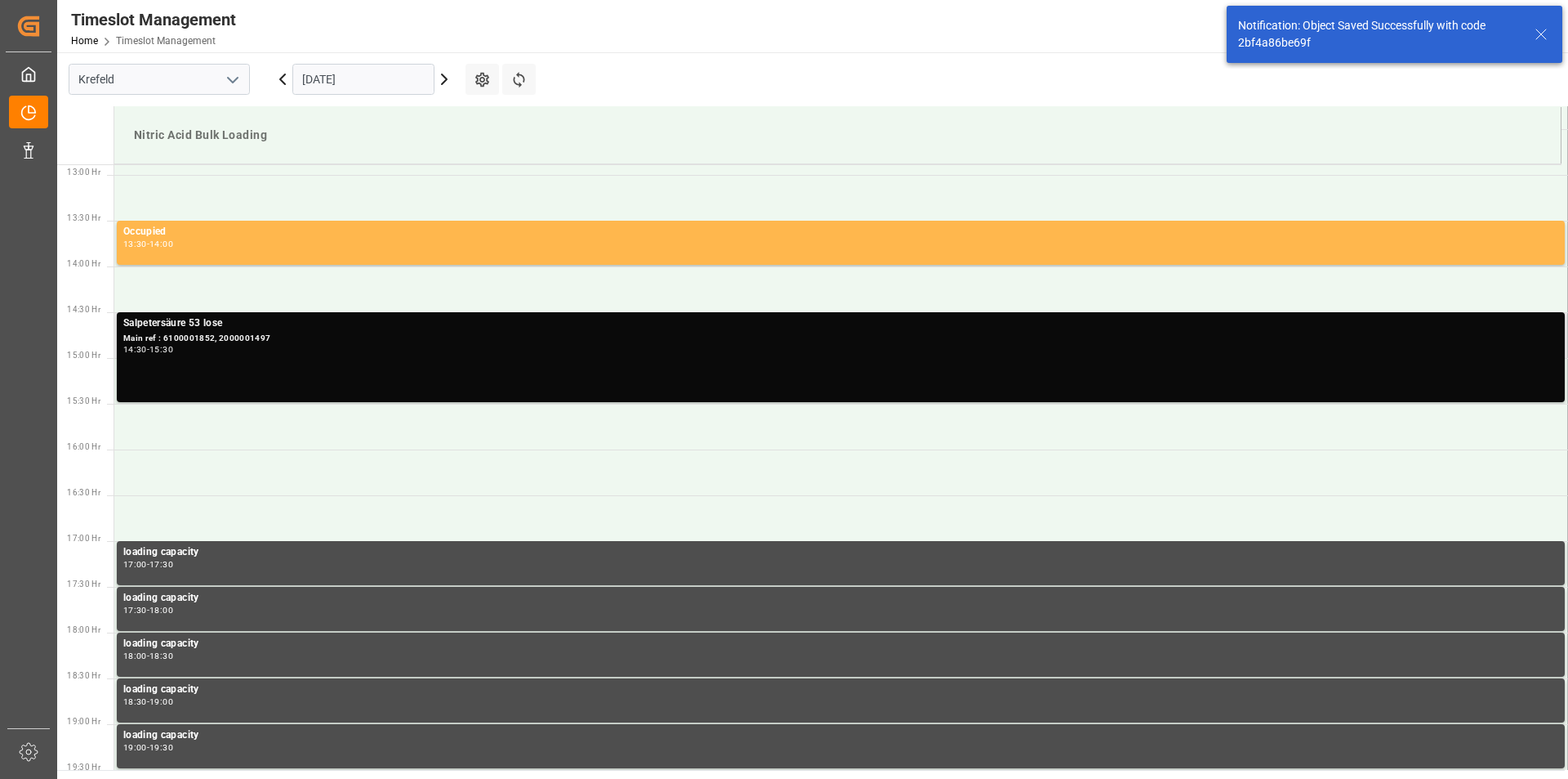
click at [253, 339] on div "Main ref : 6100001852, 2000001497" at bounding box center [840, 339] width 1435 height 14
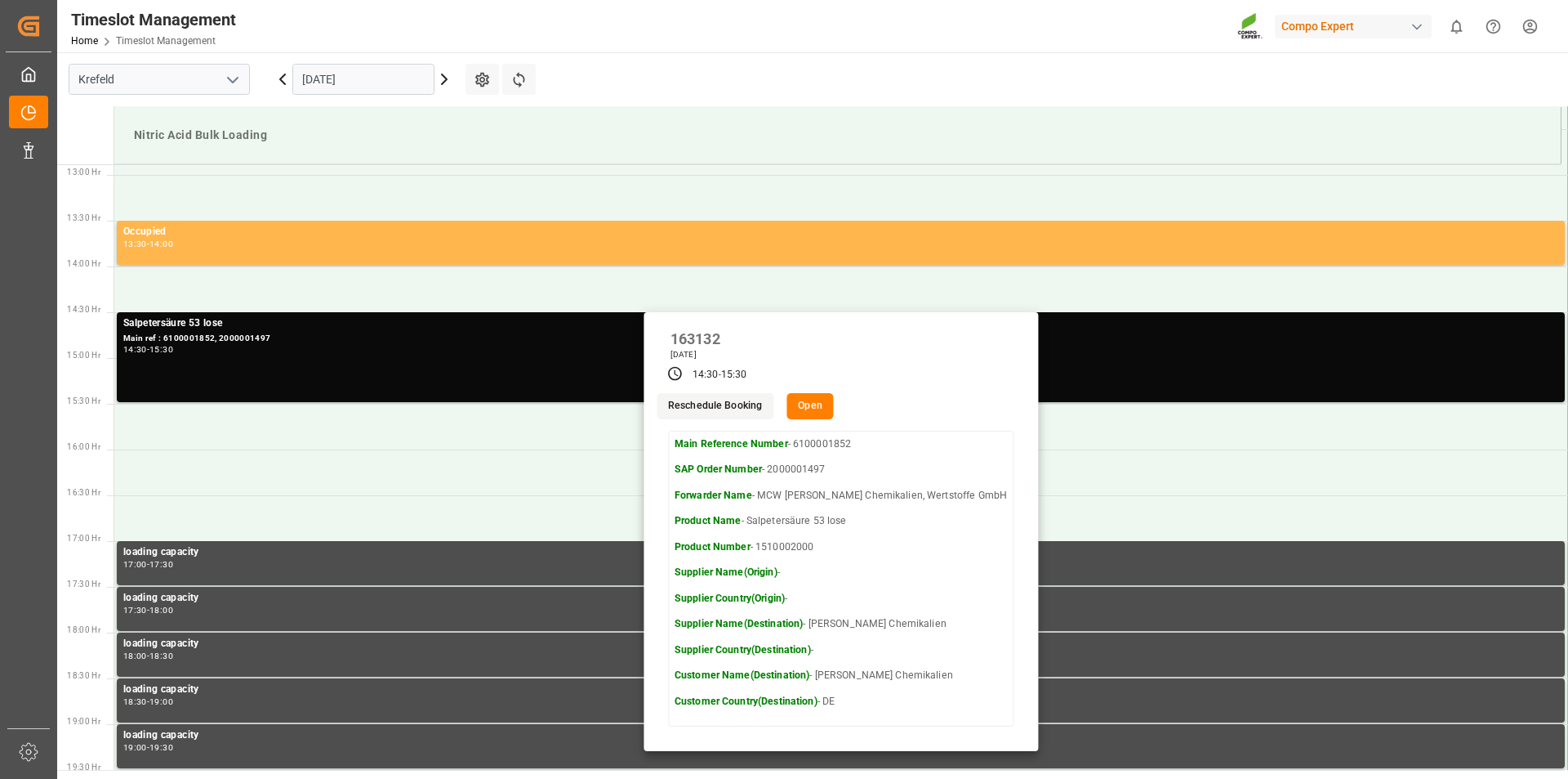
click at [1522, 30] on html "Created by potrace 1.15, written by [PERSON_NAME] [DATE]-[DATE] Created by potr…" at bounding box center [784, 389] width 1568 height 779
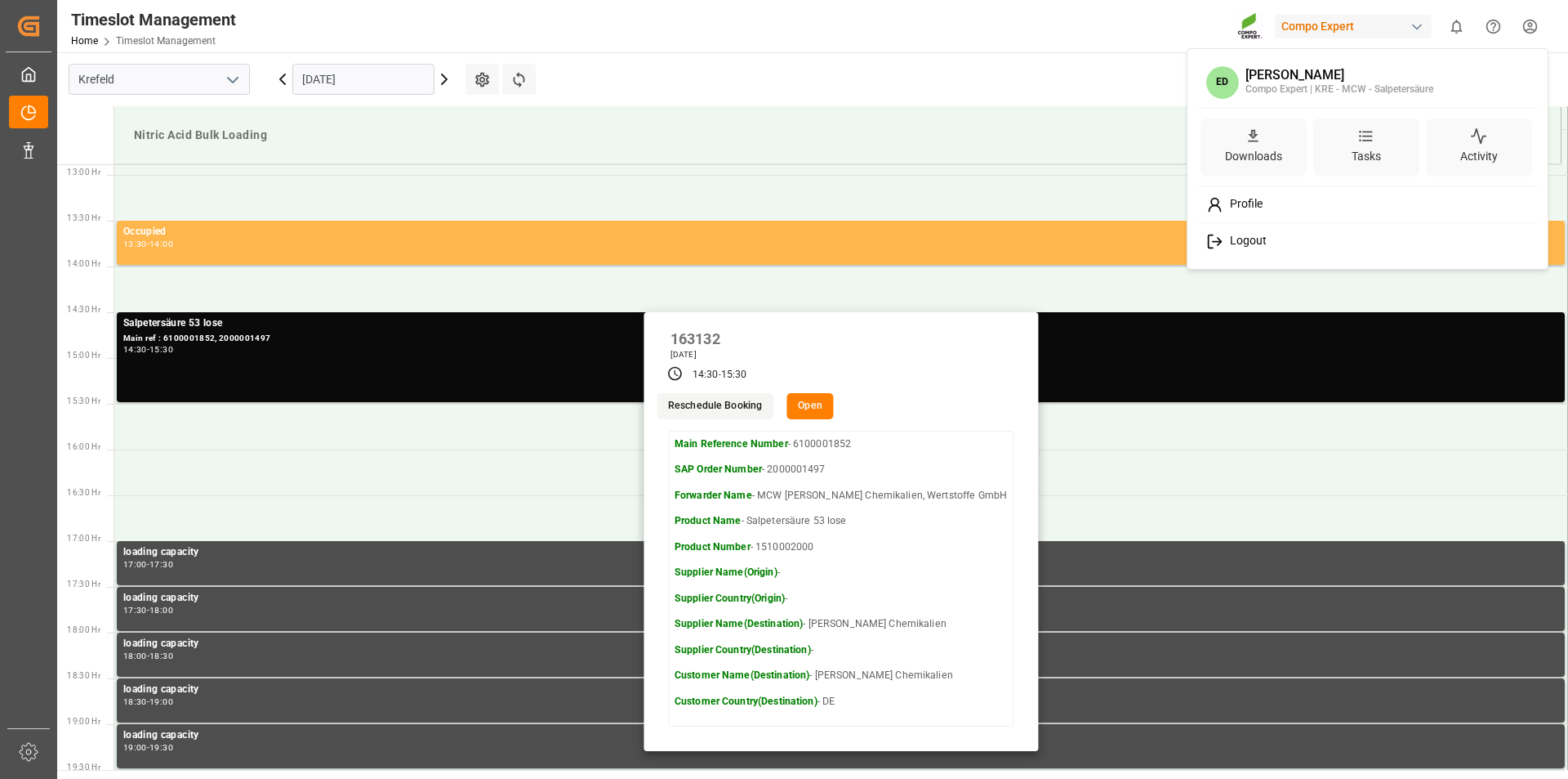
click at [1261, 251] on div "Logout" at bounding box center [1367, 240] width 335 height 30
